Goal: Task Accomplishment & Management: Manage account settings

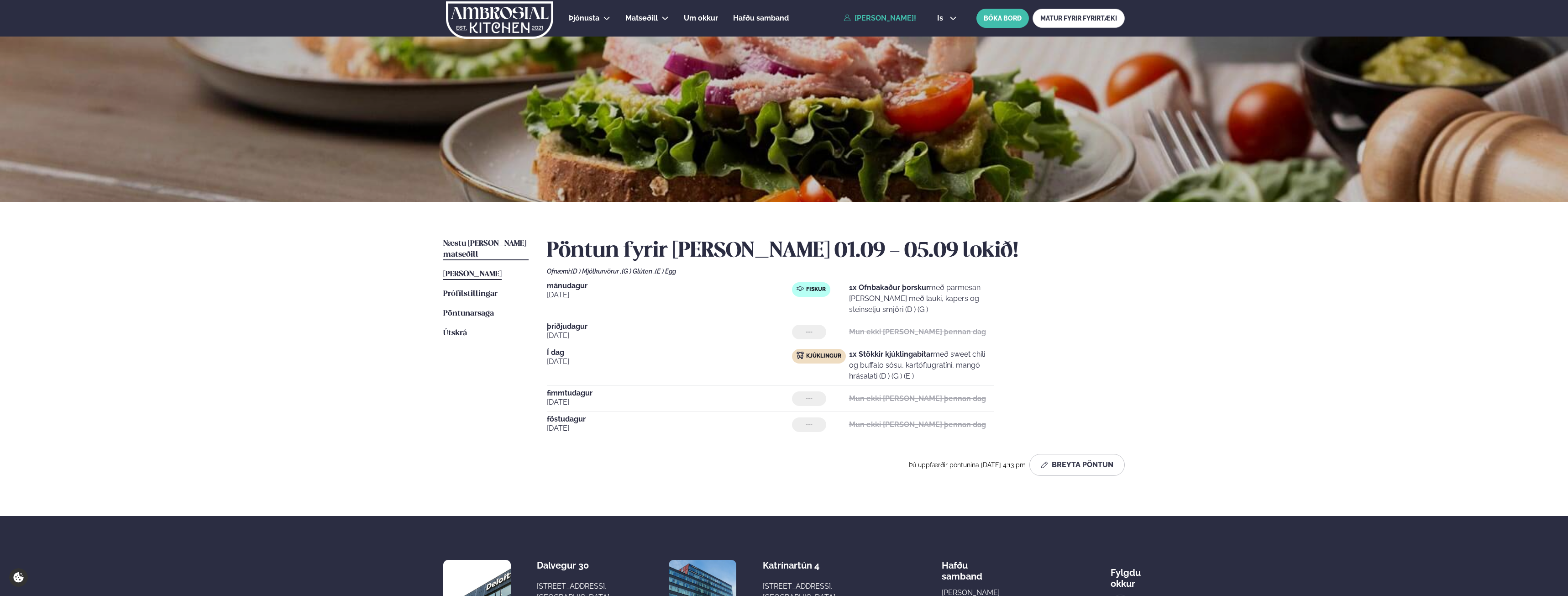
click at [498, 248] on link "Næstu [PERSON_NAME] matseðill Næsta vika" at bounding box center [486, 249] width 86 height 22
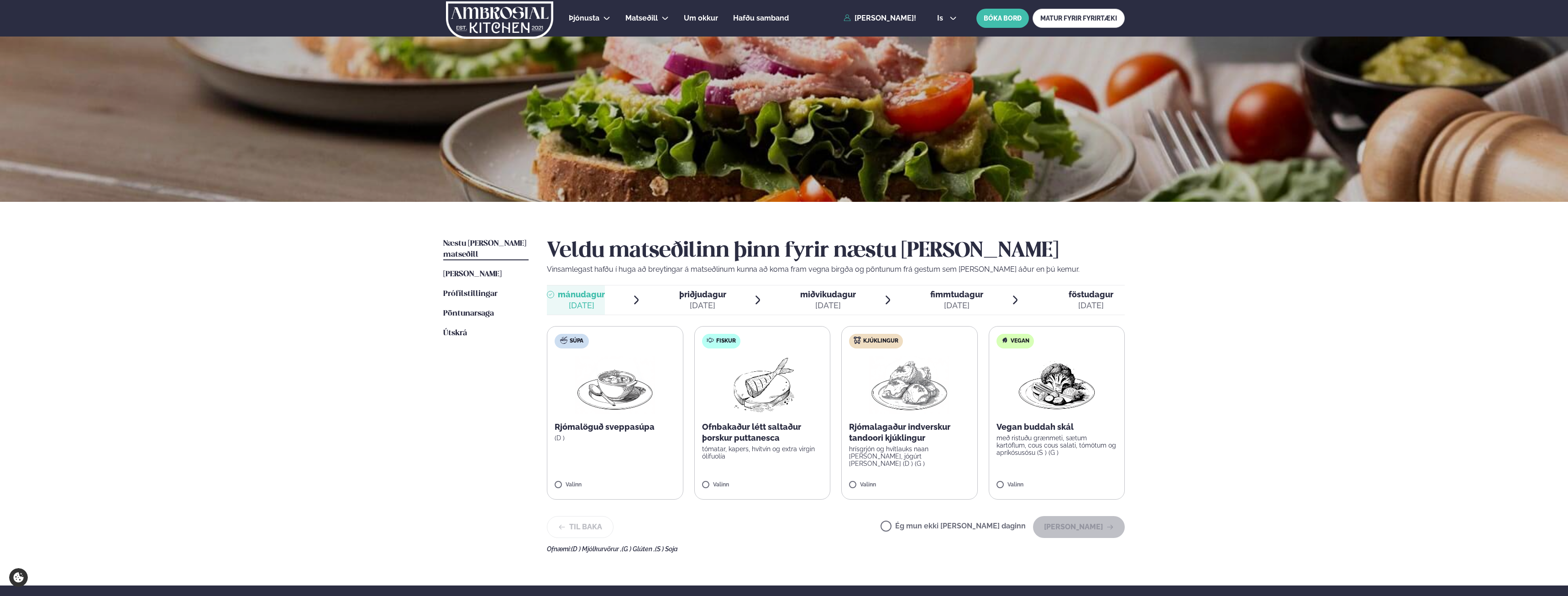
click at [946, 531] on label "Ég mun ekki [PERSON_NAME] daginn" at bounding box center [953, 527] width 146 height 9
click at [1091, 531] on button "[PERSON_NAME]" at bounding box center [1079, 527] width 92 height 22
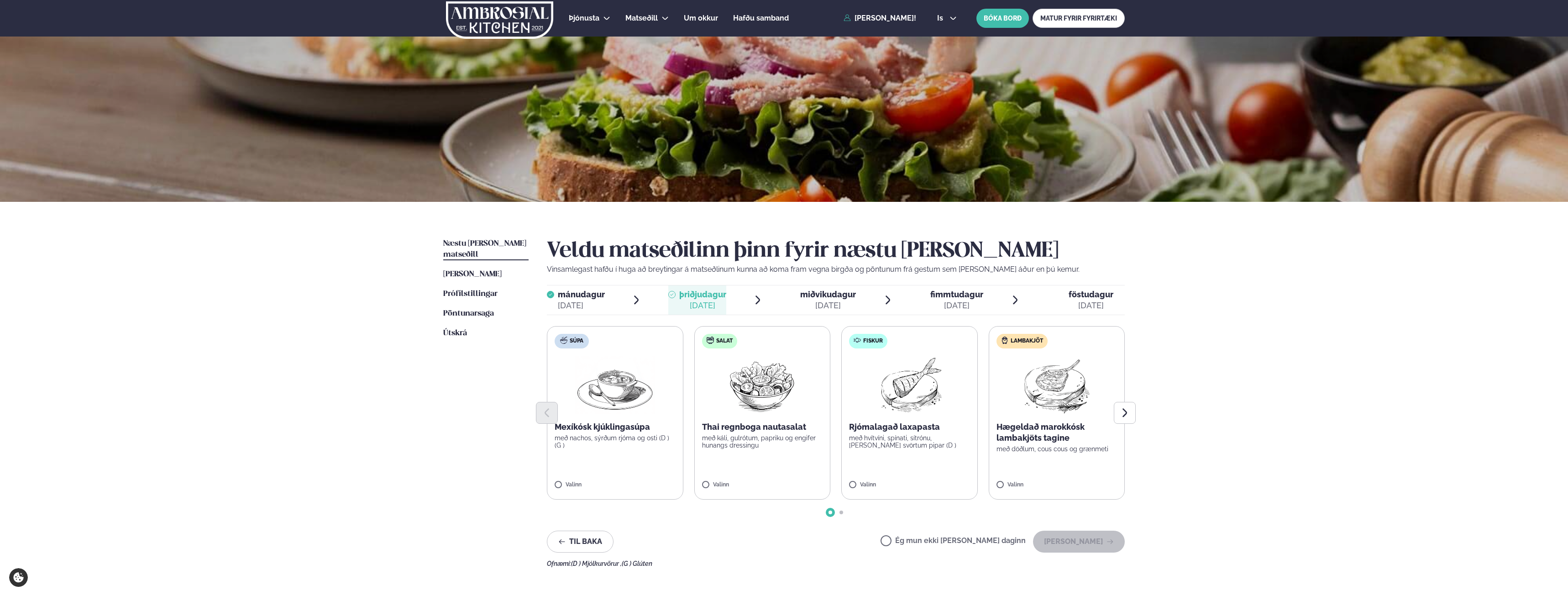
click at [942, 546] on label "Ég mun ekki [PERSON_NAME] daginn" at bounding box center [953, 542] width 146 height 9
click at [1068, 540] on button "[PERSON_NAME]" at bounding box center [1079, 542] width 92 height 22
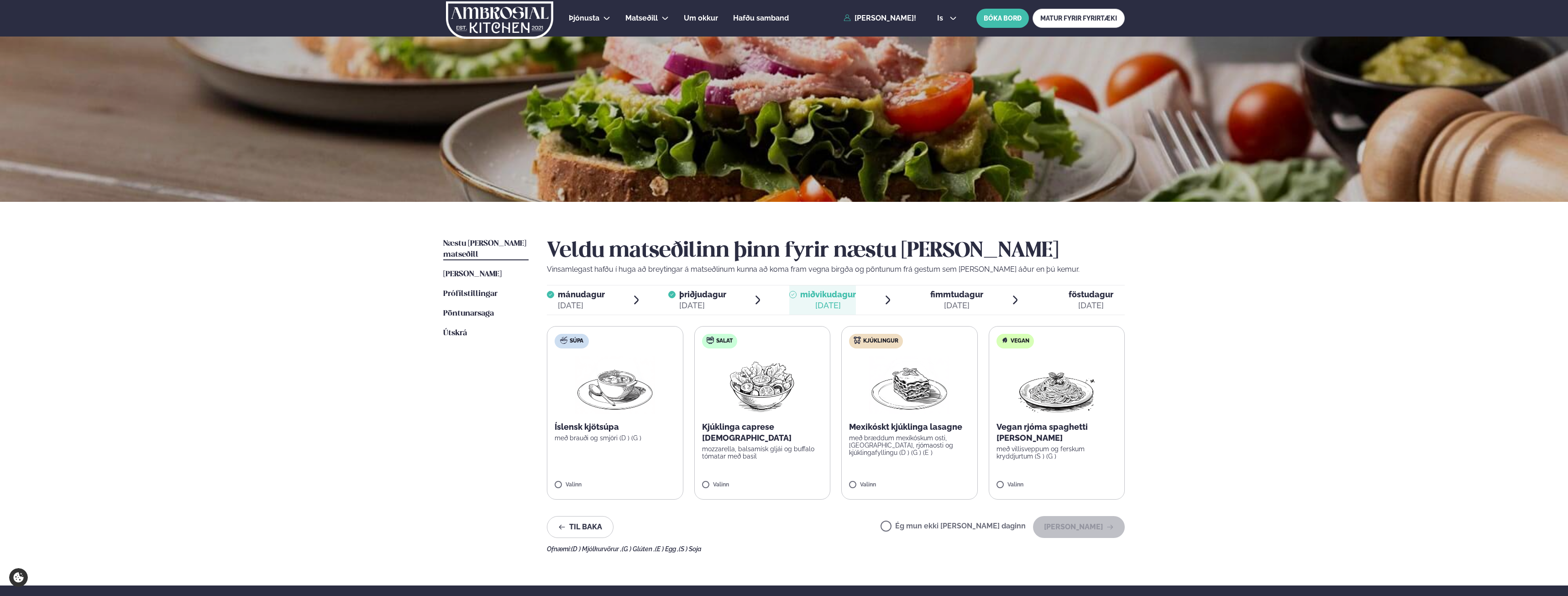
click at [997, 529] on label "Ég mun ekki [PERSON_NAME] daginn" at bounding box center [953, 527] width 146 height 9
click at [1069, 528] on button "[PERSON_NAME]" at bounding box center [1079, 527] width 92 height 22
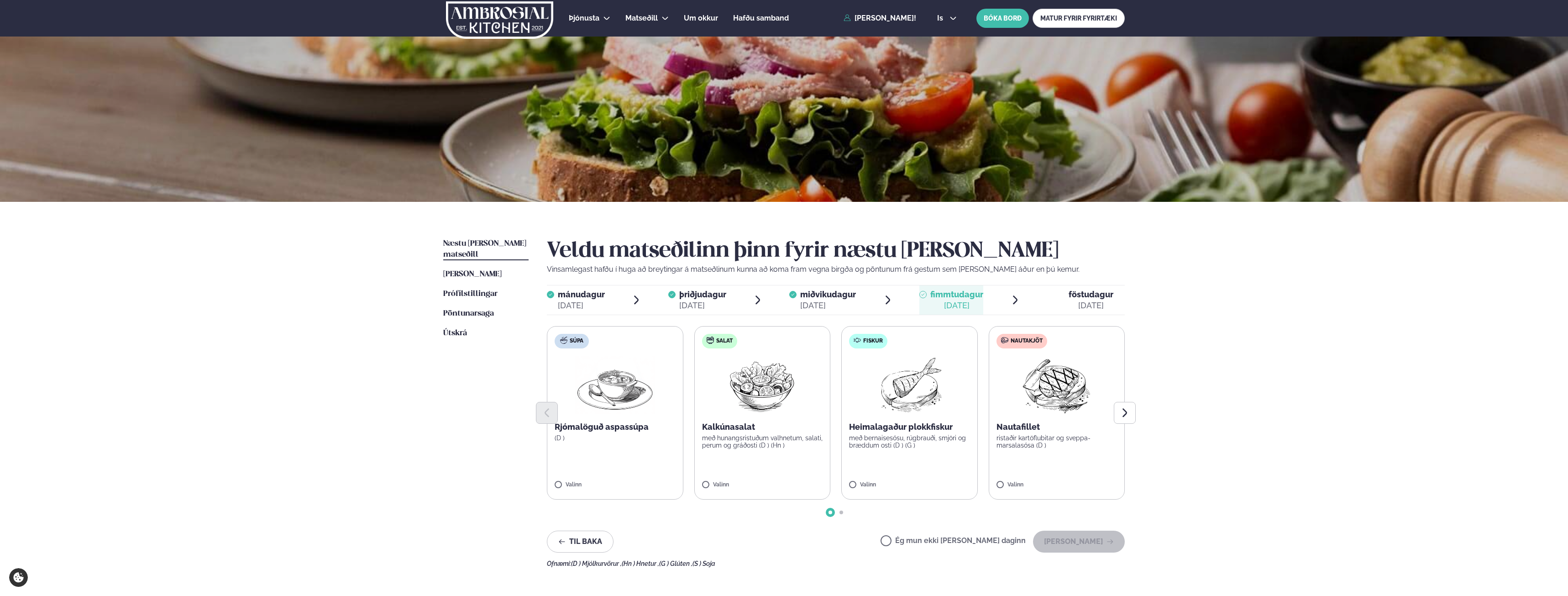
click at [972, 544] on label "Ég mun ekki [PERSON_NAME] daginn" at bounding box center [953, 542] width 146 height 9
click at [1095, 540] on button "[PERSON_NAME]" at bounding box center [1079, 542] width 92 height 22
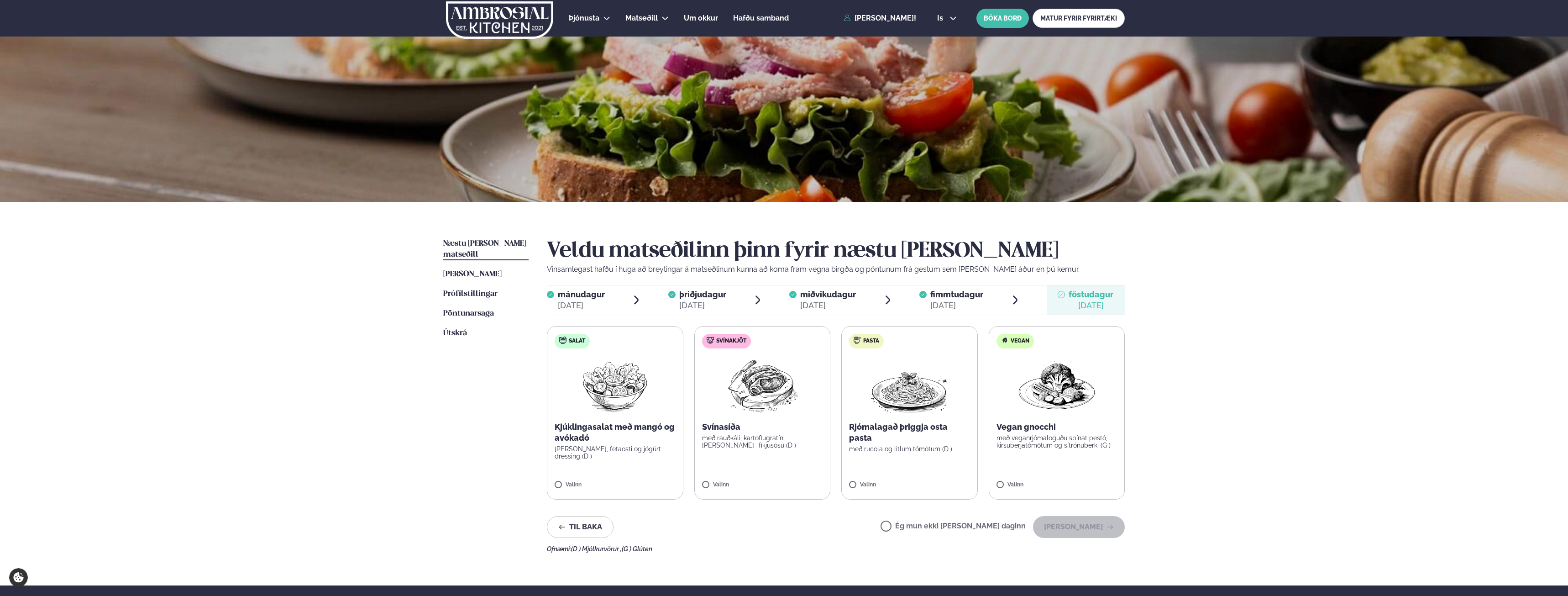
click at [970, 526] on label "Ég mun ekki [PERSON_NAME] daginn" at bounding box center [953, 527] width 146 height 9
click at [1075, 534] on button "[PERSON_NAME]" at bounding box center [1079, 527] width 92 height 22
